Goal: Information Seeking & Learning: Learn about a topic

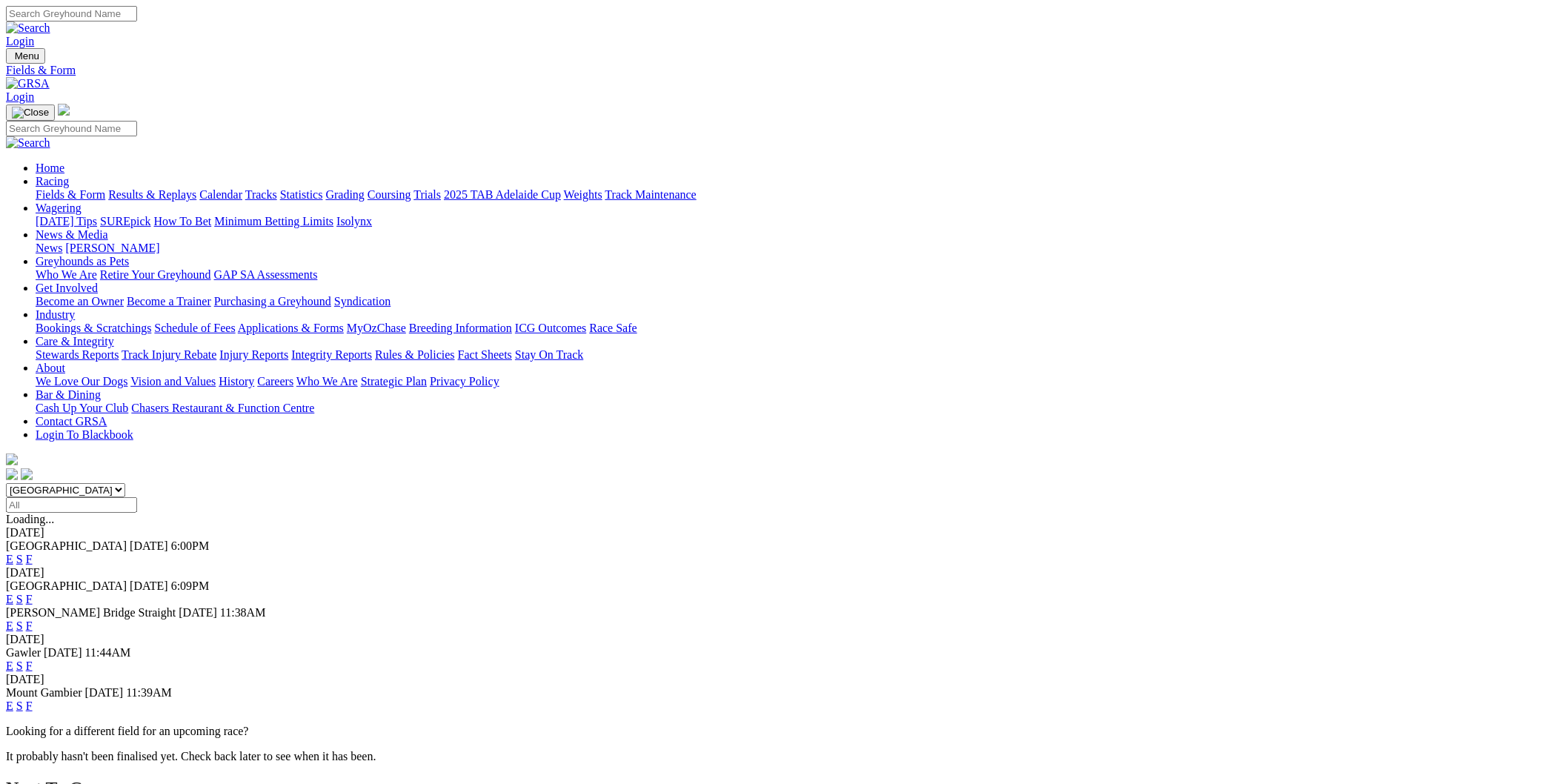
select select "WA"
click at [125, 483] on select "South Australia New South Wales Northern Territory Queensland Tasmania Victoria…" at bounding box center [66, 490] width 119 height 14
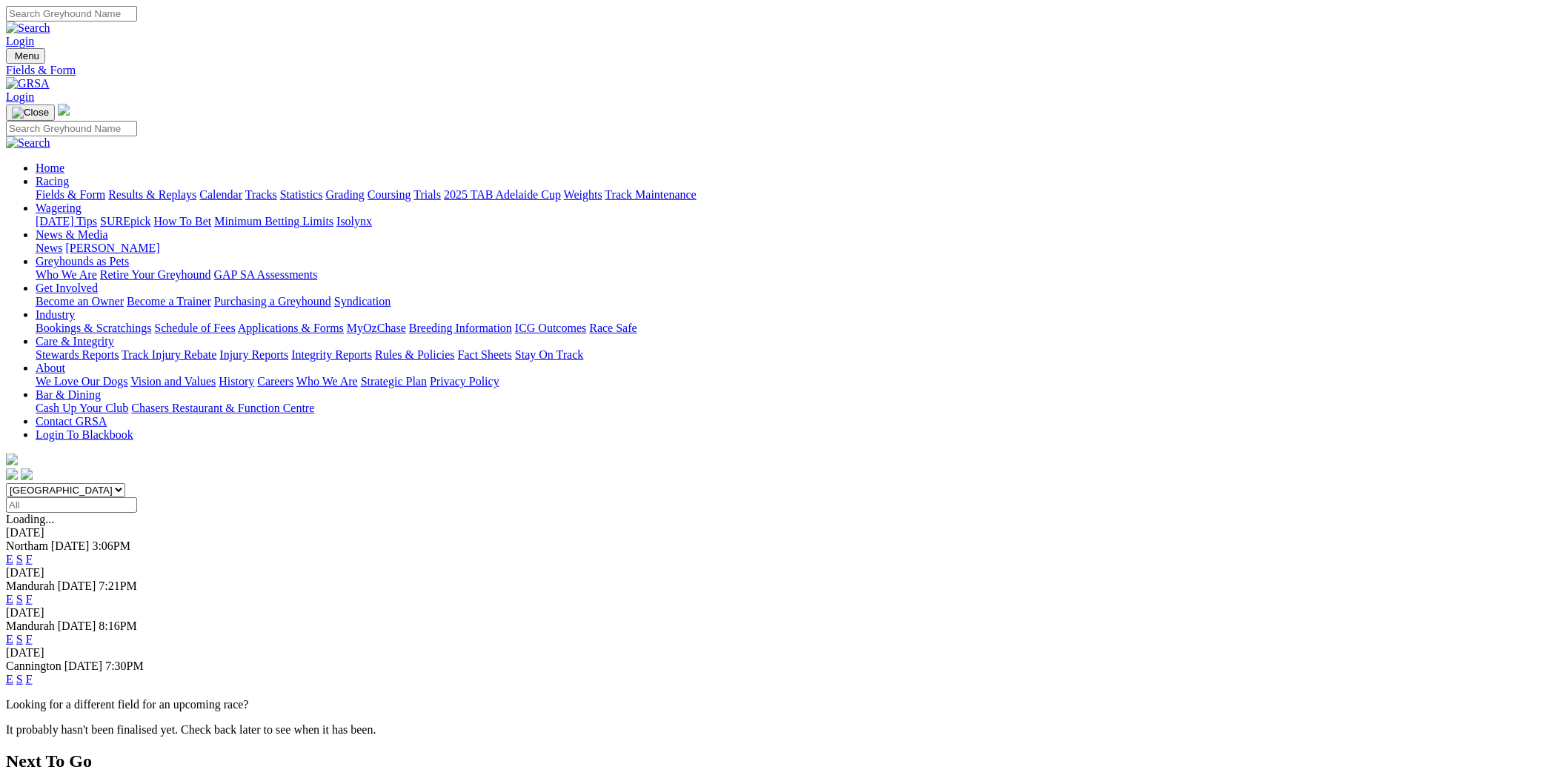
click at [13, 553] on link "E" at bounding box center [10, 559] width 8 height 13
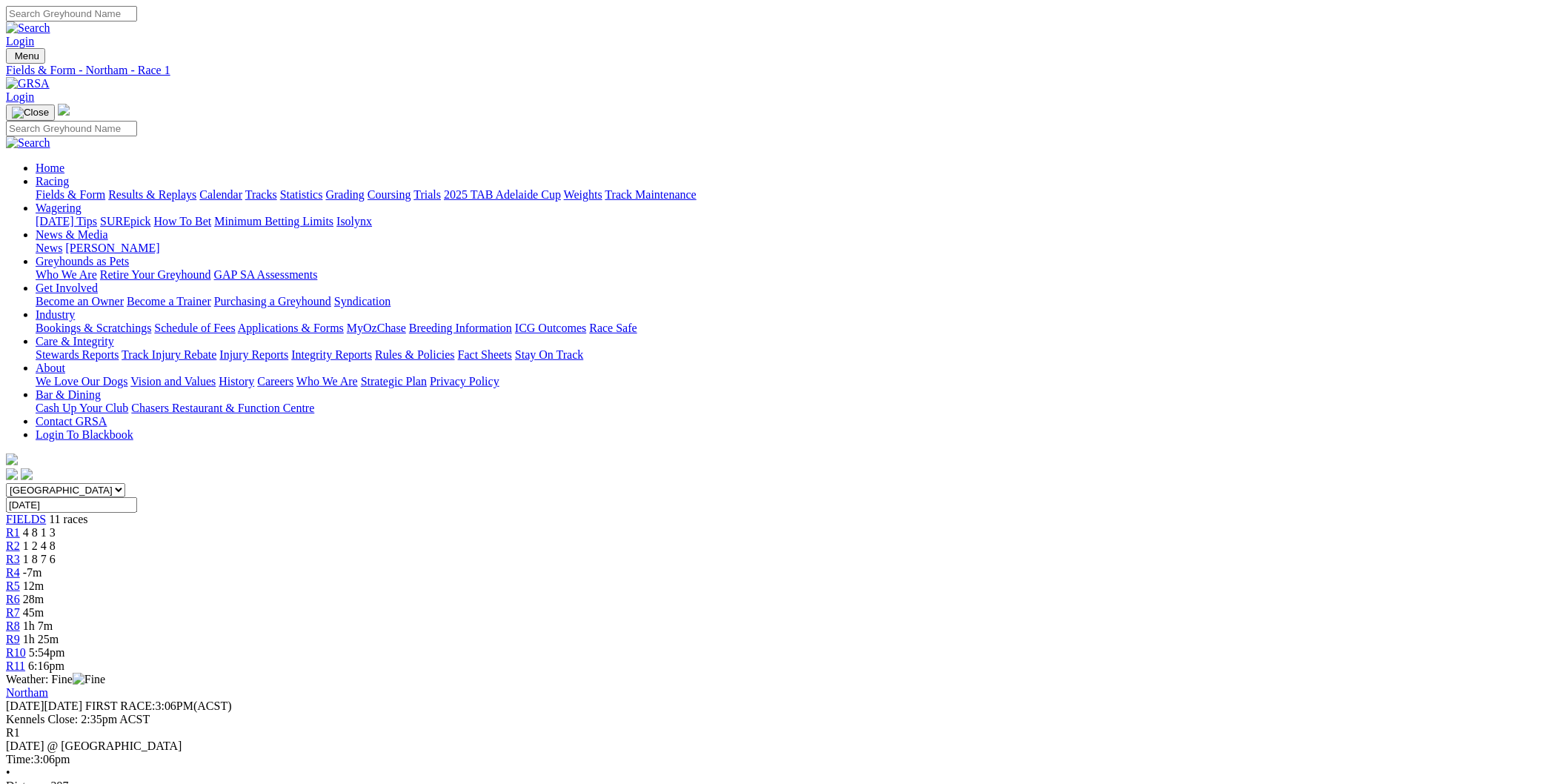
click at [20, 580] on span "R5" at bounding box center [13, 586] width 14 height 13
click at [43, 593] on span "28m" at bounding box center [33, 599] width 21 height 13
click at [894, 606] on div "R7 44m" at bounding box center [784, 612] width 1557 height 13
click at [940, 619] on div "R8 1h 6m" at bounding box center [784, 625] width 1557 height 13
